Goal: Information Seeking & Learning: Learn about a topic

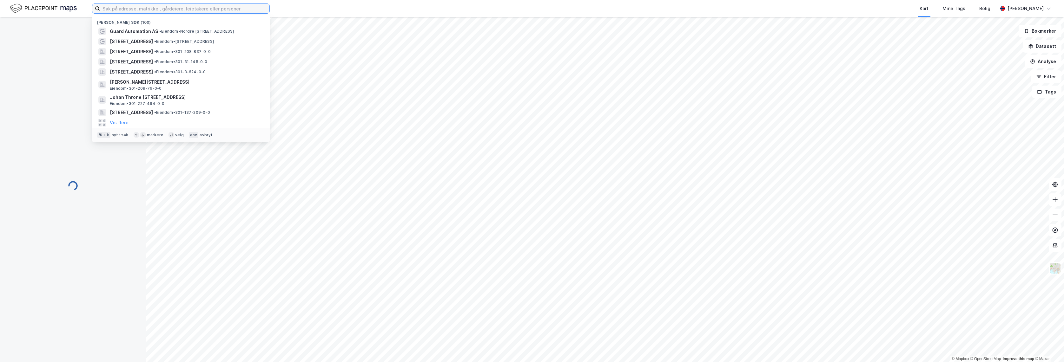
click at [232, 7] on input at bounding box center [184, 9] width 169 height 10
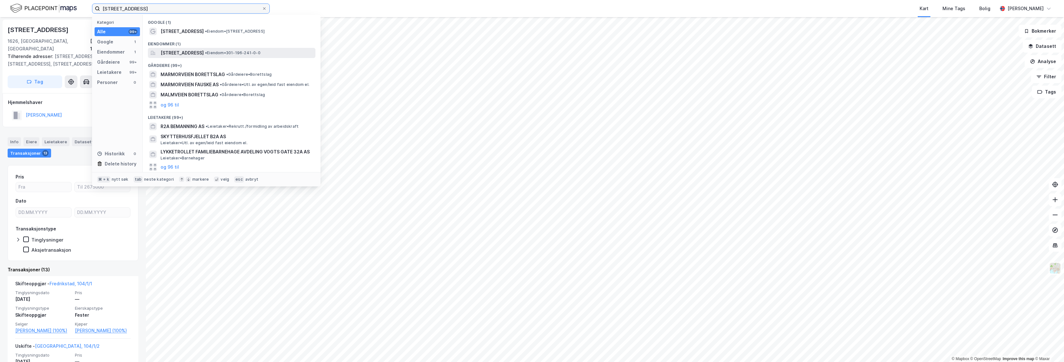
type input "[STREET_ADDRESS]"
click at [261, 52] on span "• Eiendom • 301-196-241-0-0" at bounding box center [233, 52] width 56 height 5
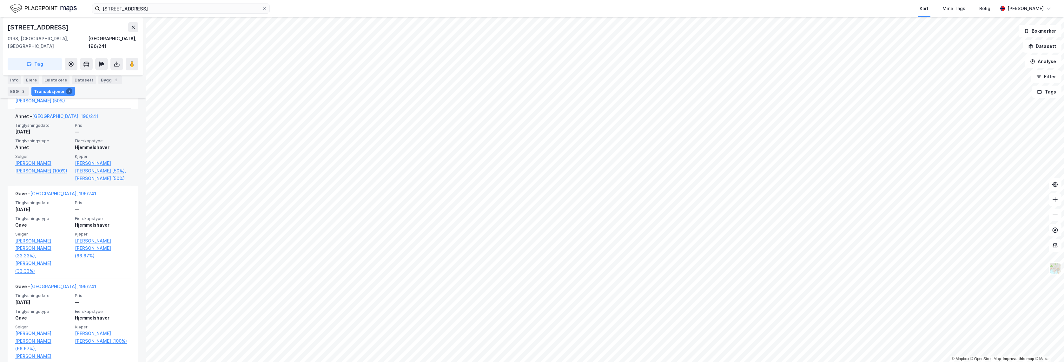
scroll to position [95, 0]
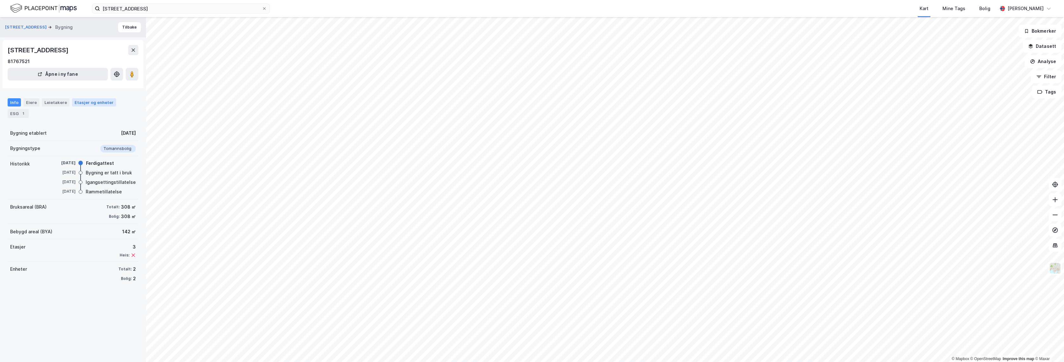
click at [75, 104] on div "Etasjer og enheter" at bounding box center [94, 103] width 39 height 6
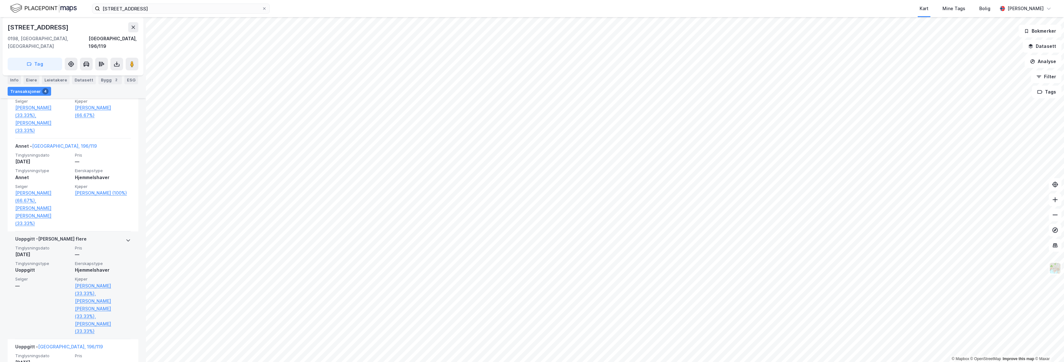
scroll to position [217, 0]
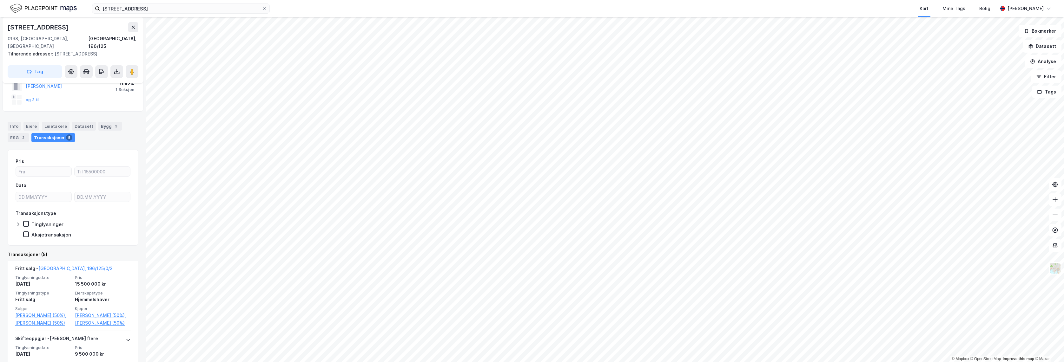
scroll to position [57, 0]
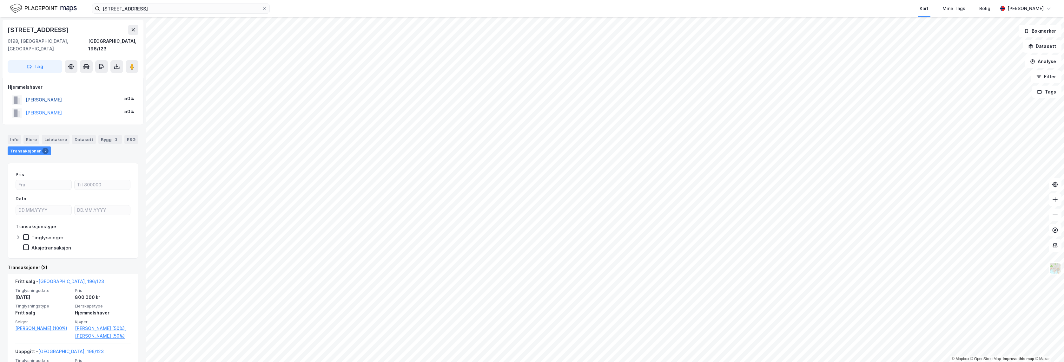
click at [0, 0] on button "[PERSON_NAME]" at bounding box center [0, 0] width 0 height 0
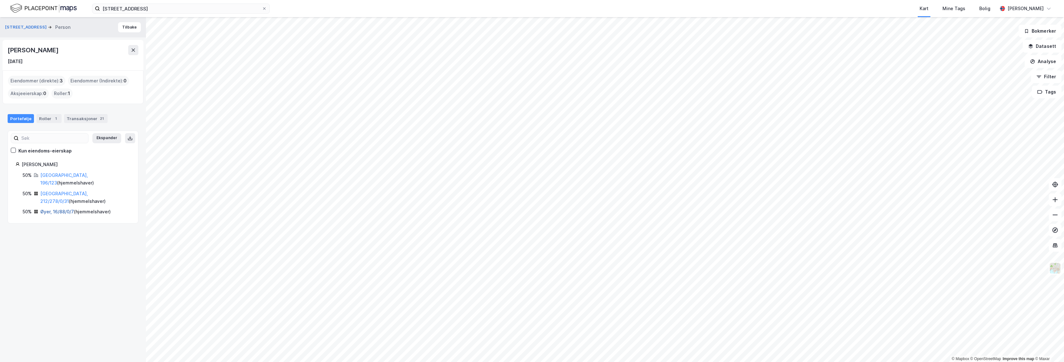
click at [63, 209] on link "Øyer, 16/88/0/7" at bounding box center [57, 211] width 34 height 5
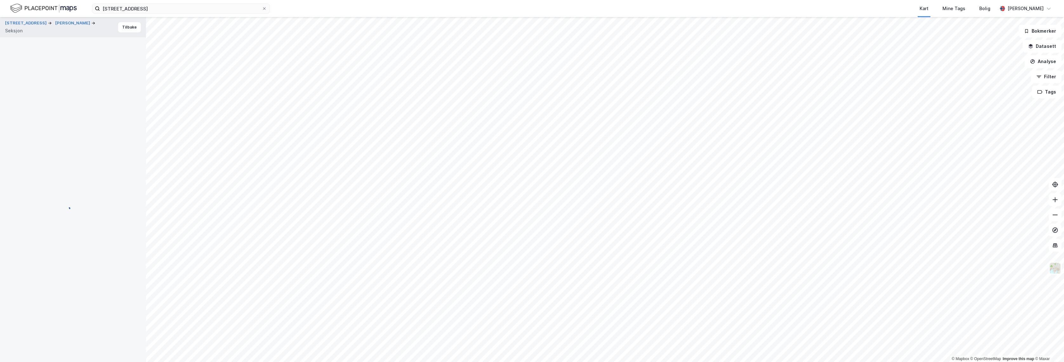
scroll to position [3, 0]
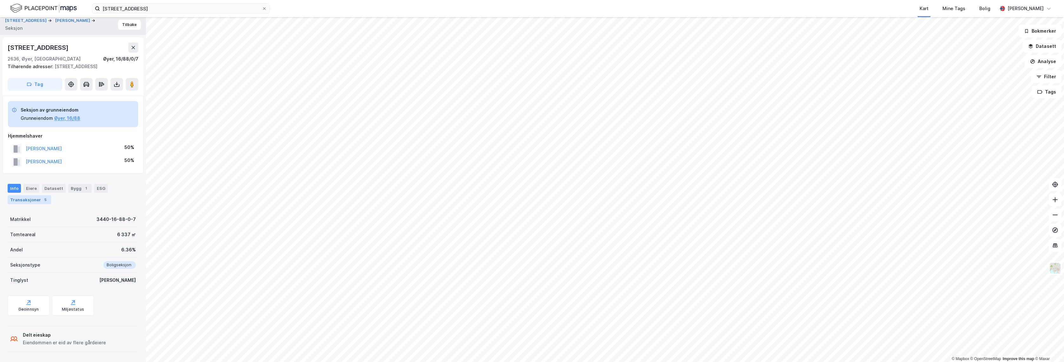
click at [23, 202] on div "Transaksjoner 5" at bounding box center [29, 199] width 43 height 9
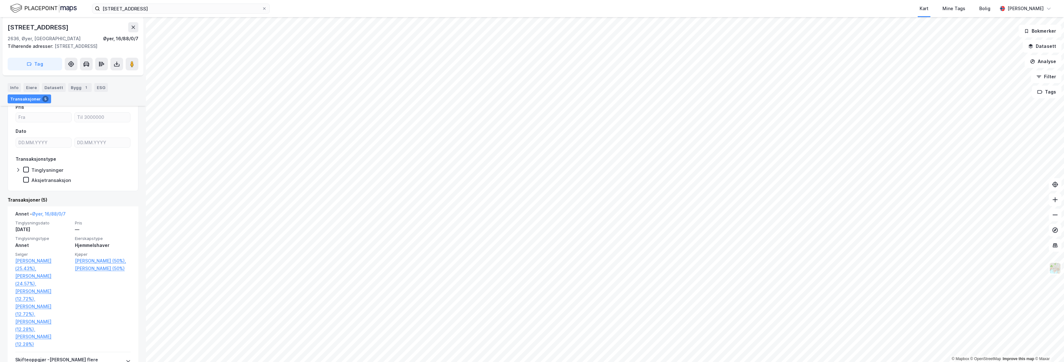
scroll to position [245, 0]
